Goal: Find specific page/section: Find specific page/section

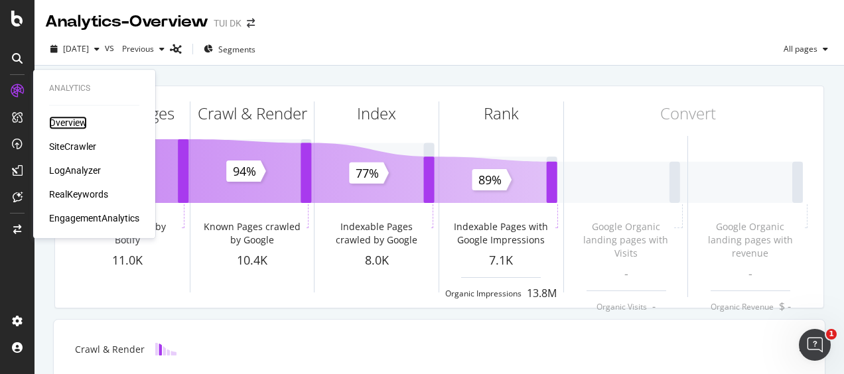
click at [68, 122] on div "Overview" at bounding box center [68, 122] width 38 height 13
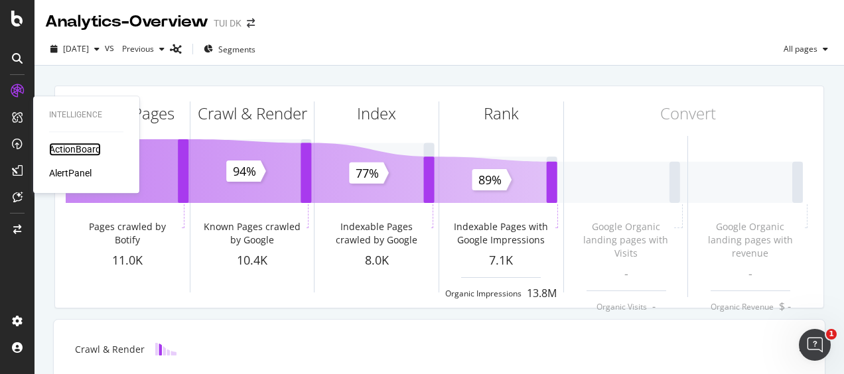
click at [57, 146] on div "ActionBoard" at bounding box center [75, 149] width 52 height 13
